Goal: Transaction & Acquisition: Purchase product/service

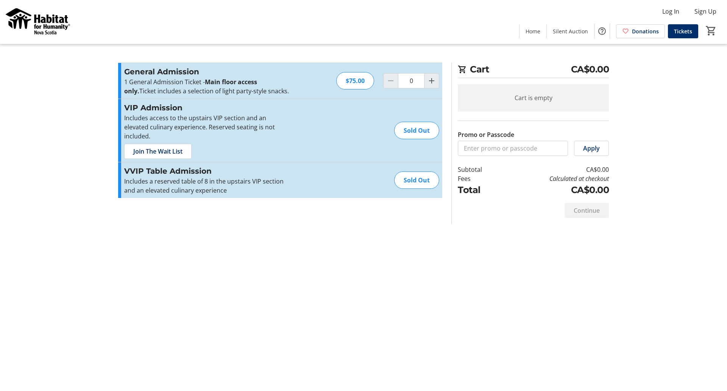
click at [415, 125] on div "Sold Out" at bounding box center [416, 130] width 45 height 17
click at [153, 147] on span "Join The Wait List" at bounding box center [157, 151] width 49 height 9
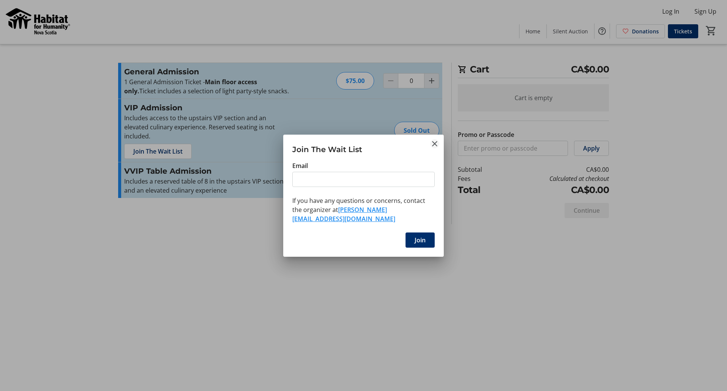
click at [435, 147] on mat-icon "Close" at bounding box center [434, 143] width 9 height 9
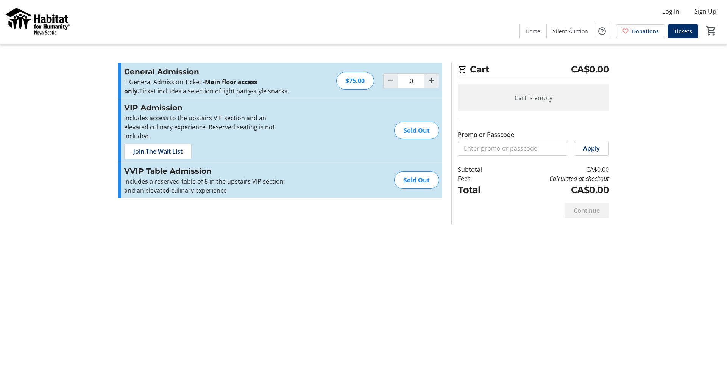
click at [47, 17] on img at bounding box center [38, 22] width 67 height 38
click at [411, 122] on div "Sold Out" at bounding box center [416, 130] width 45 height 17
click at [413, 122] on div "Sold Out" at bounding box center [416, 130] width 45 height 17
click at [303, 130] on div "VIP Admission Includes access to the upstairs VIP section and an elevated culin…" at bounding box center [280, 130] width 324 height 63
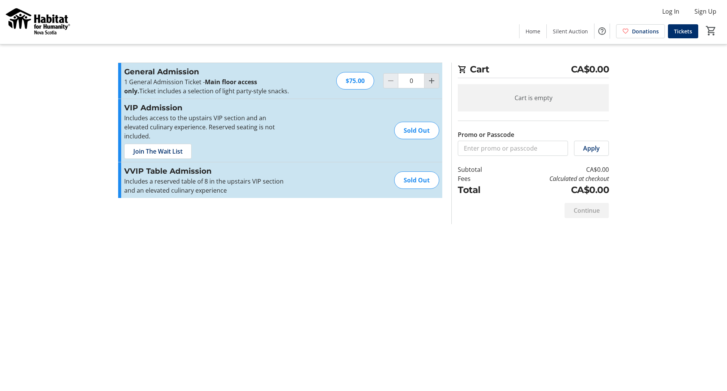
click at [428, 81] on mat-icon "Increment by one" at bounding box center [431, 80] width 9 height 9
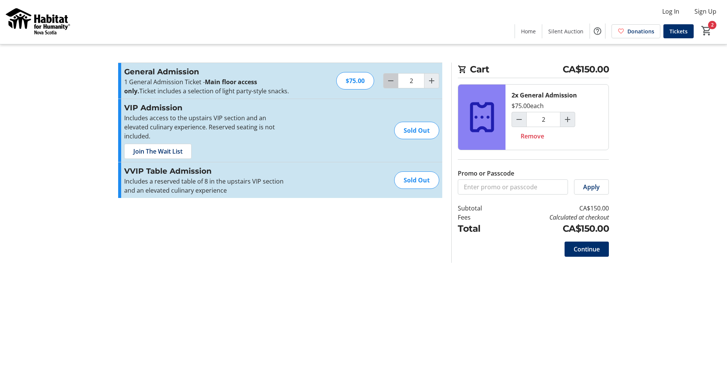
click at [387, 81] on mat-icon "Decrement by one" at bounding box center [390, 80] width 9 height 9
type input "0"
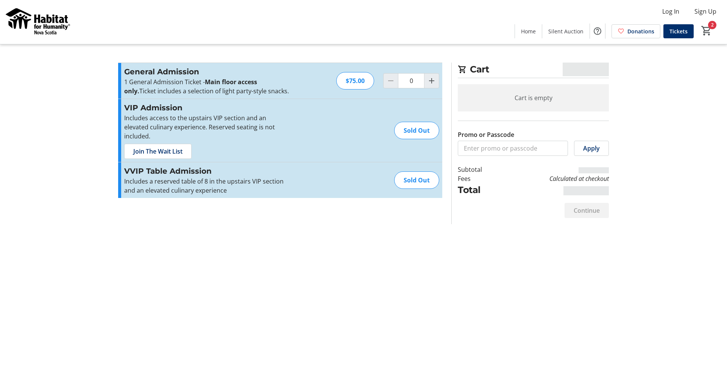
click at [419, 127] on div "Sold Out" at bounding box center [416, 130] width 45 height 17
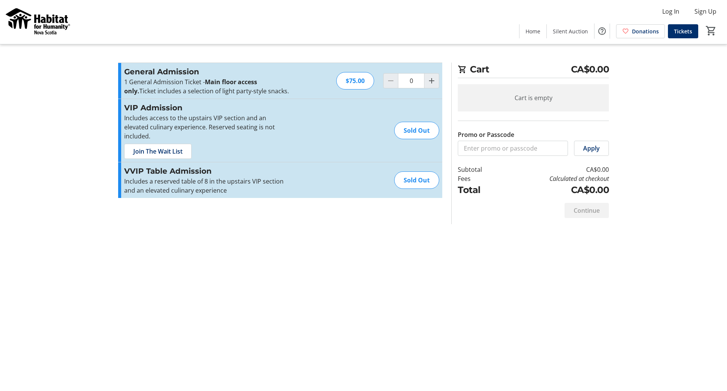
click at [319, 131] on div "VIP Admission Includes access to the upstairs VIP section and an elevated culin…" at bounding box center [280, 130] width 324 height 63
